Goal: Check status: Check status

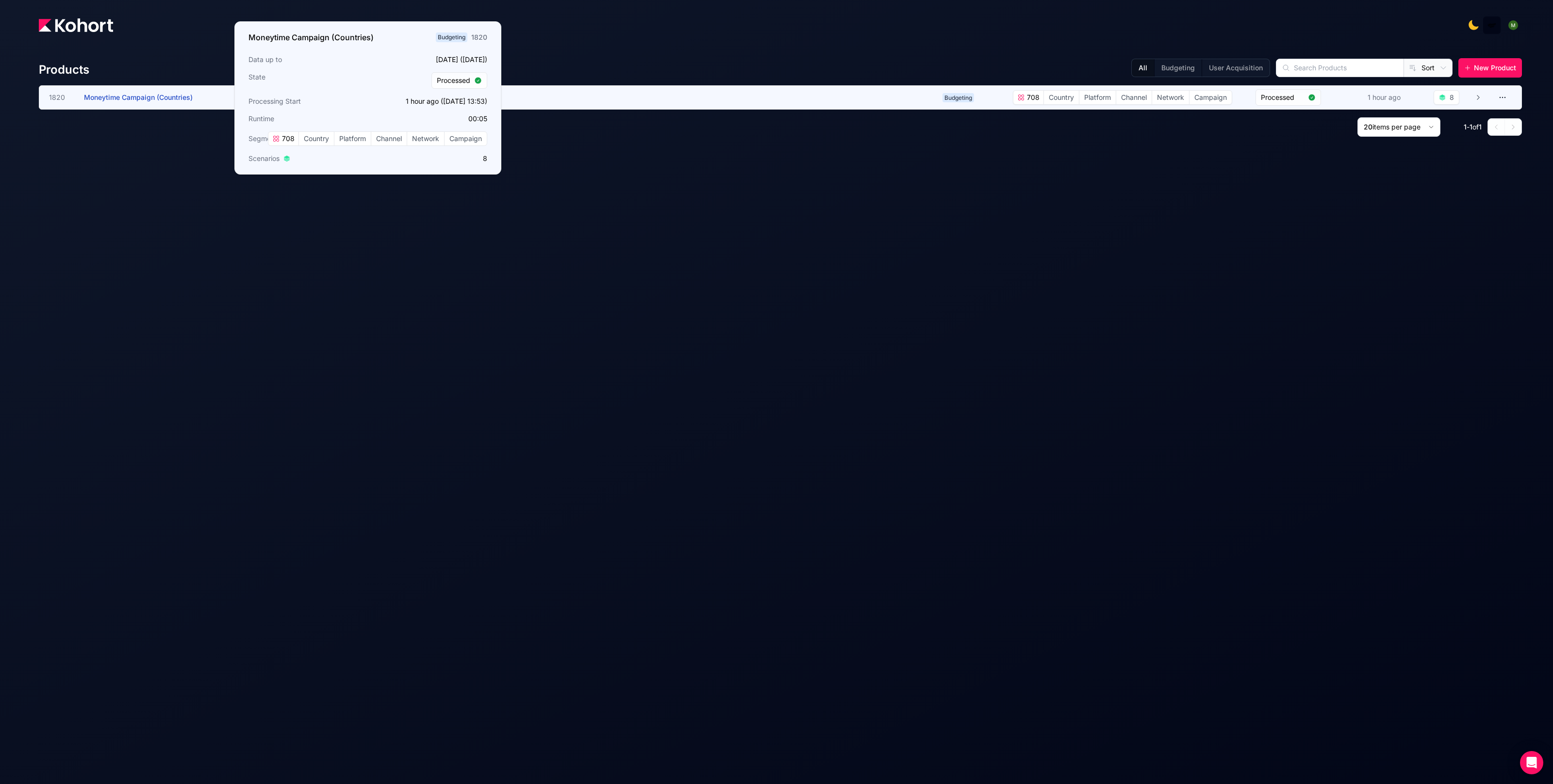
click at [158, 99] on span "Moneytime Campaign (Countries)" at bounding box center [138, 98] width 109 height 8
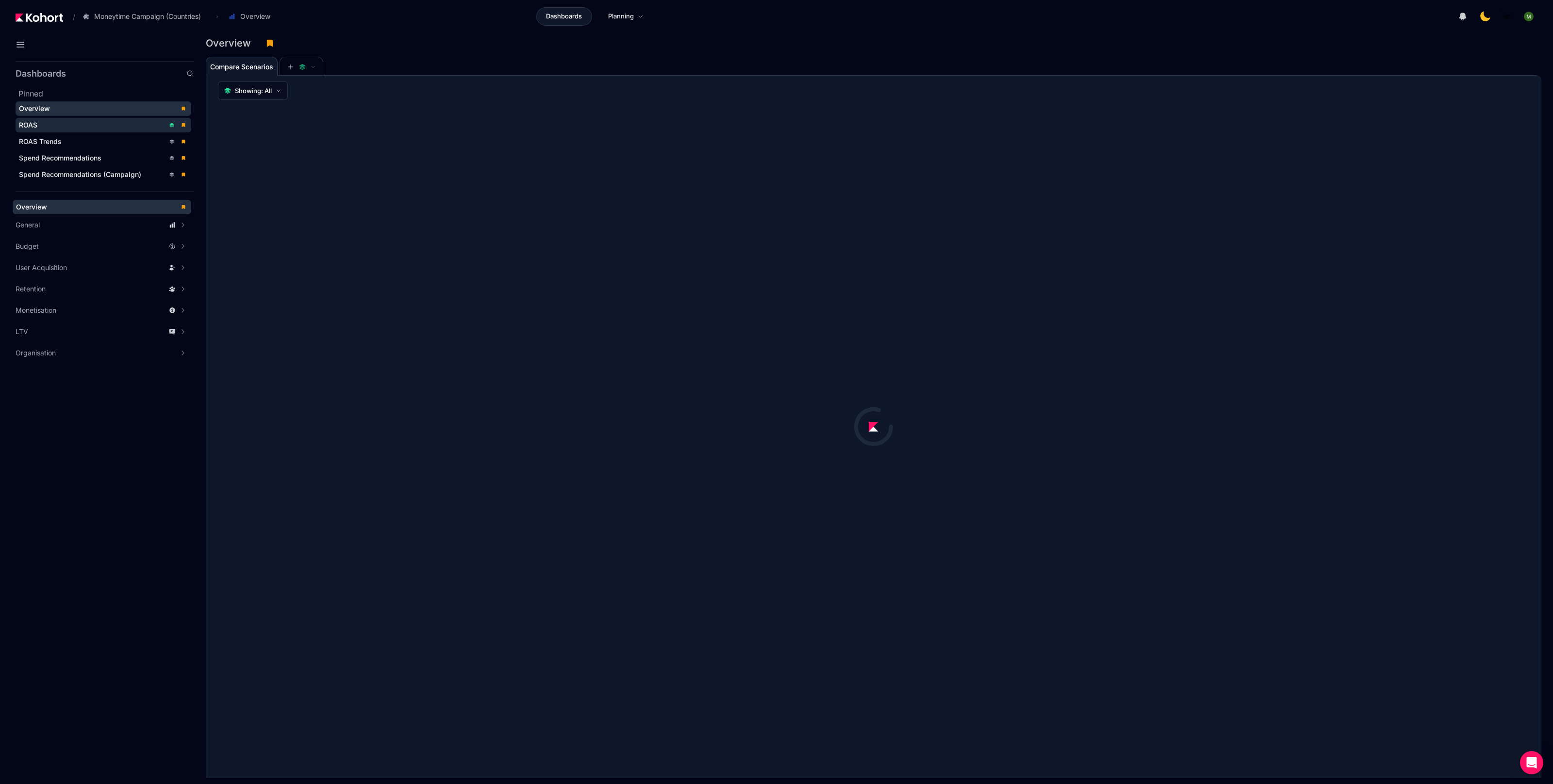
click at [76, 129] on span "ROAS" at bounding box center [103, 125] width 176 height 14
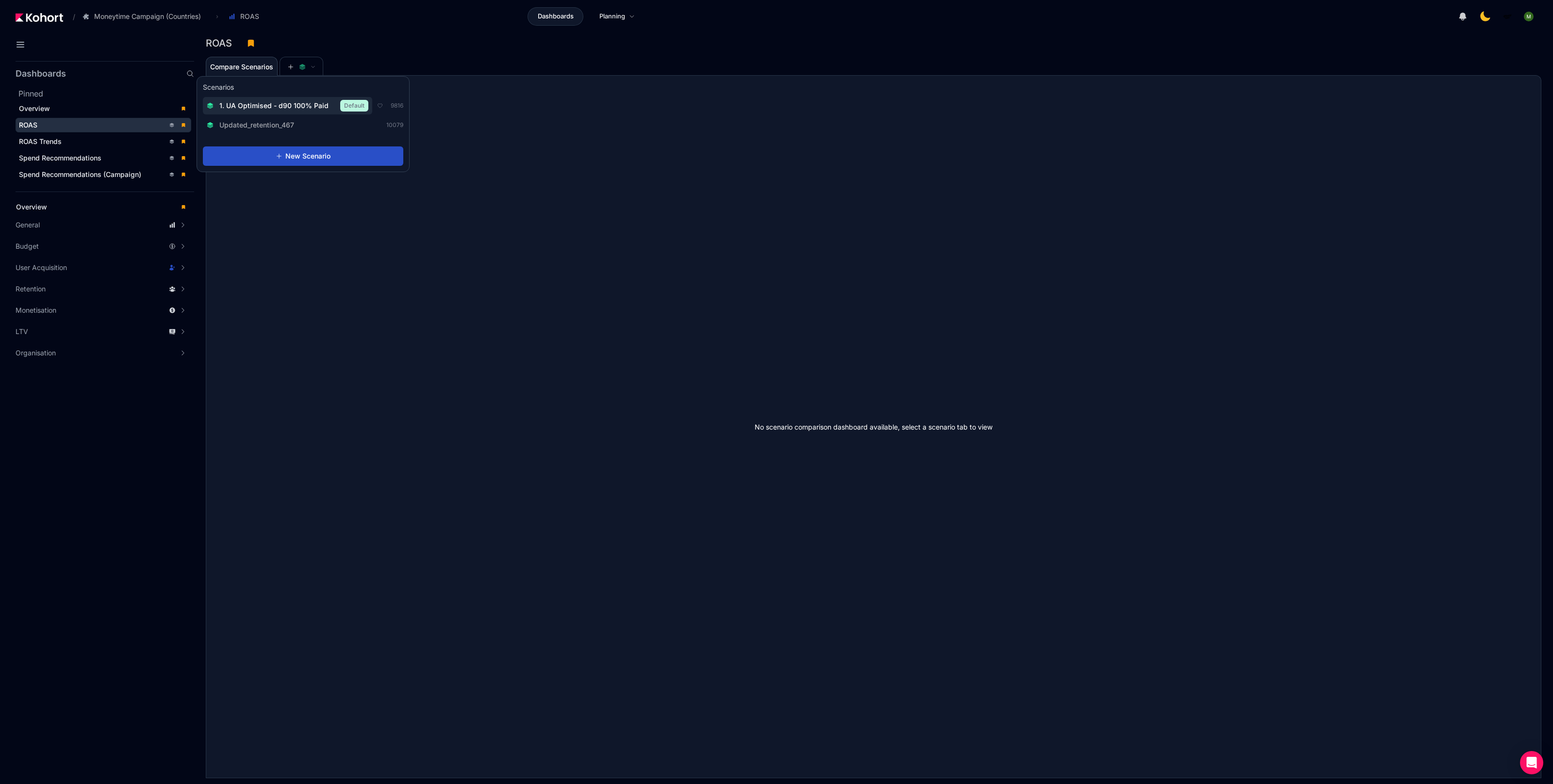
click at [297, 104] on span "1. UA Optimised - d90 100% Paid" at bounding box center [274, 105] width 109 height 9
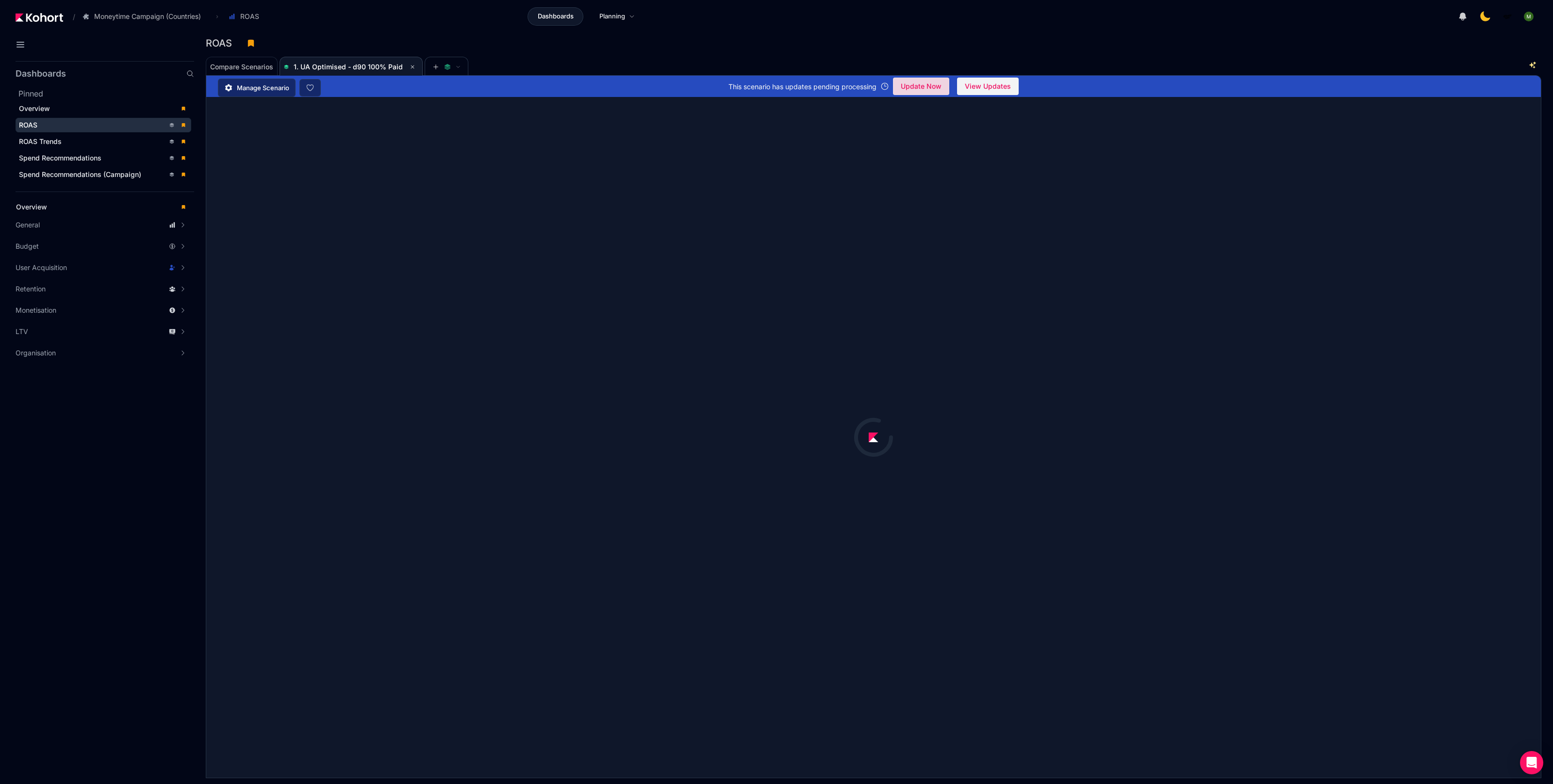
click at [940, 89] on span "Update Now" at bounding box center [921, 86] width 41 height 14
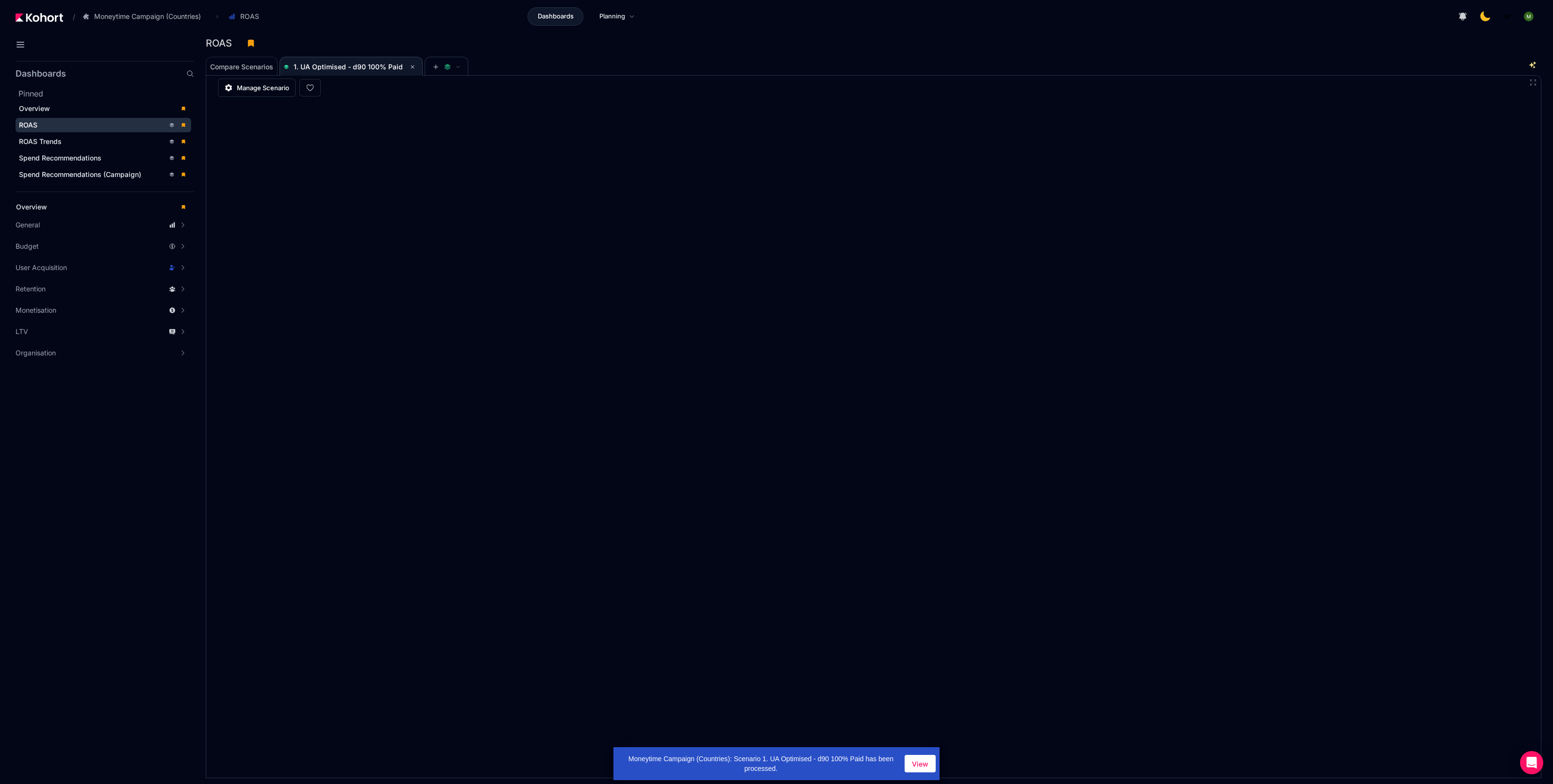
click at [684, 68] on div "Compare Scenarios 1. UA Optimised - d90 100% Paid" at bounding box center [860, 65] width 1308 height 20
